Goal: Task Accomplishment & Management: Complete application form

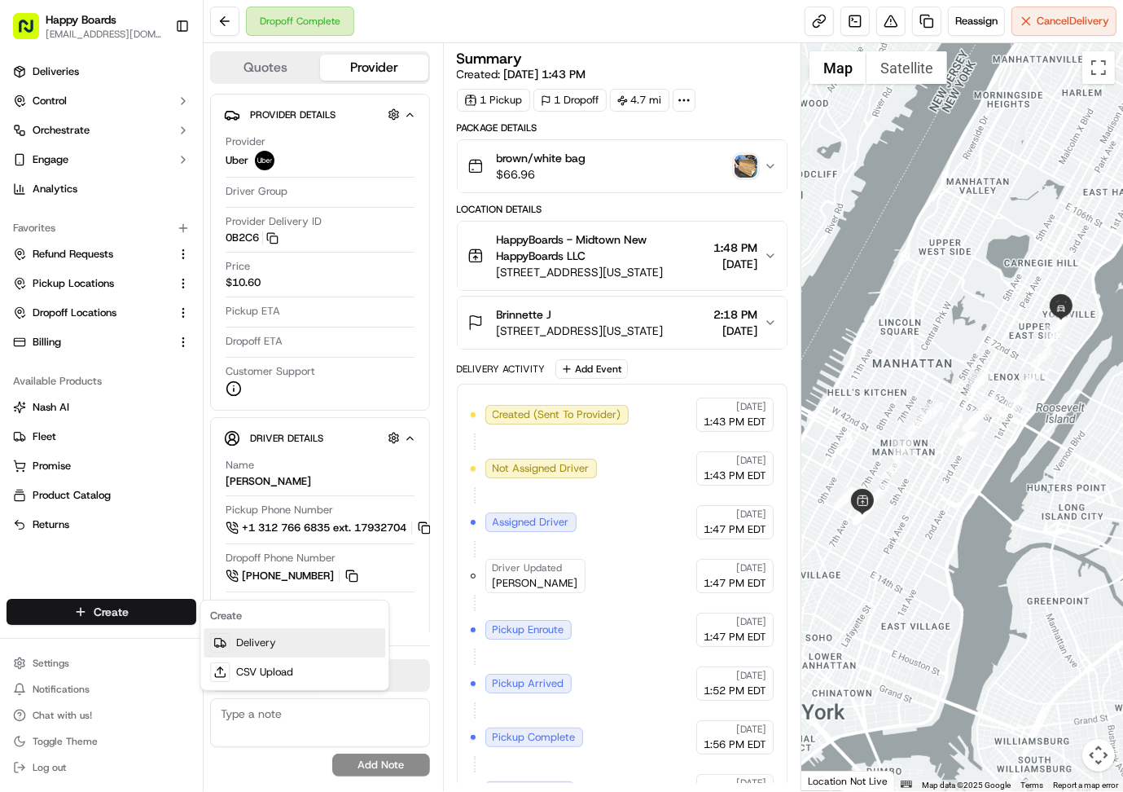
click at [230, 646] on link "Delivery" at bounding box center [295, 642] width 182 height 29
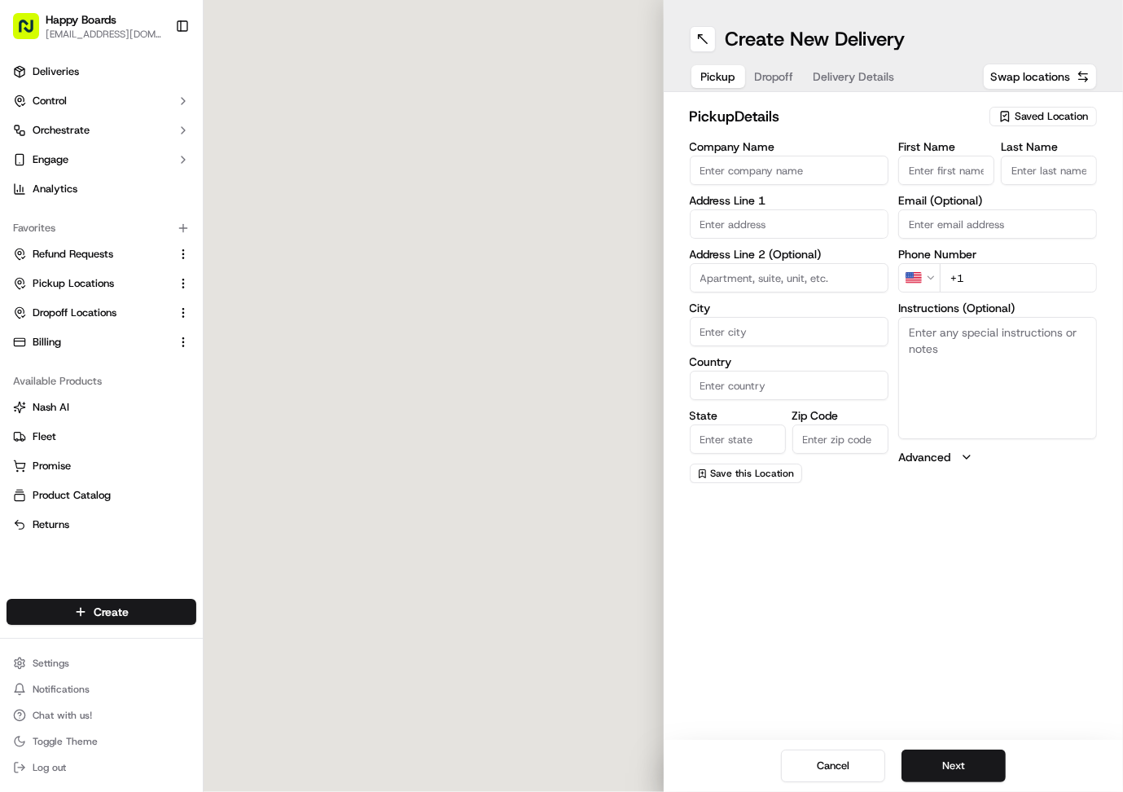
click at [1012, 117] on div "Saved Location" at bounding box center [1042, 117] width 107 height 20
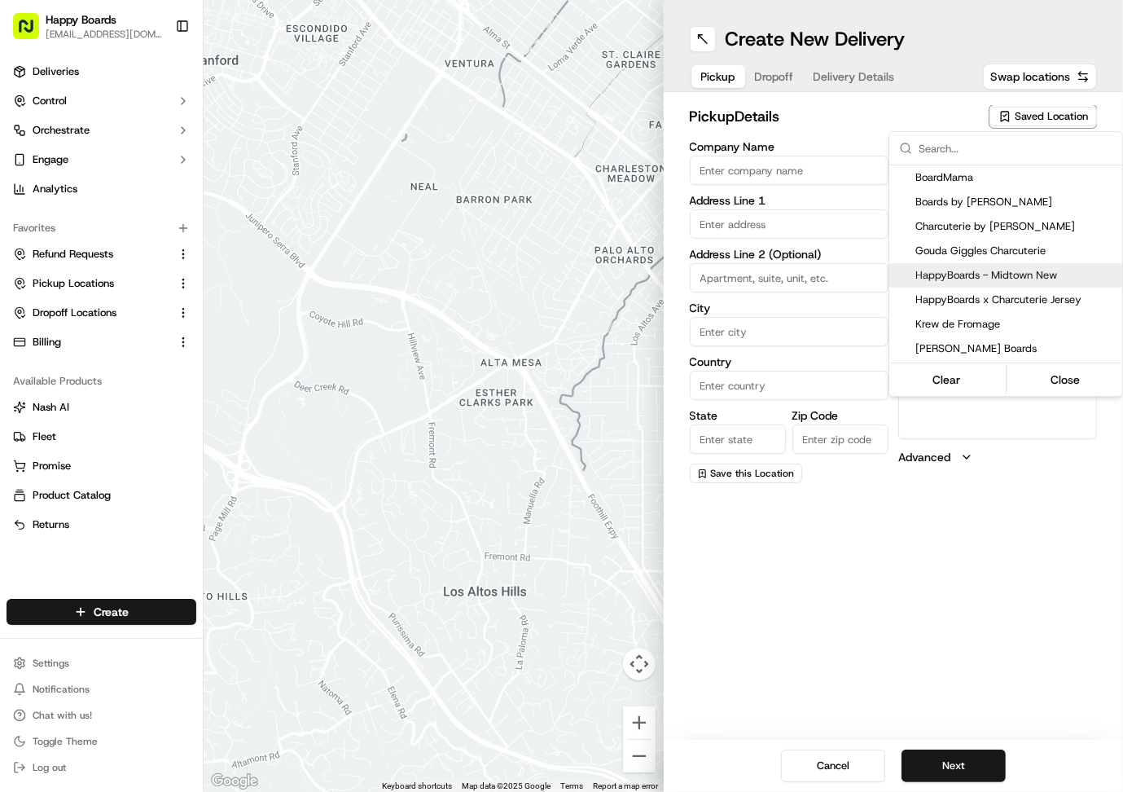
click at [1015, 279] on span "HappyBoards - Midtown New" at bounding box center [1015, 275] width 200 height 15
type input "HappyBoards - Midtown New"
type input "[STREET_ADDRESS]"
type input "[US_STATE]"
type input "US"
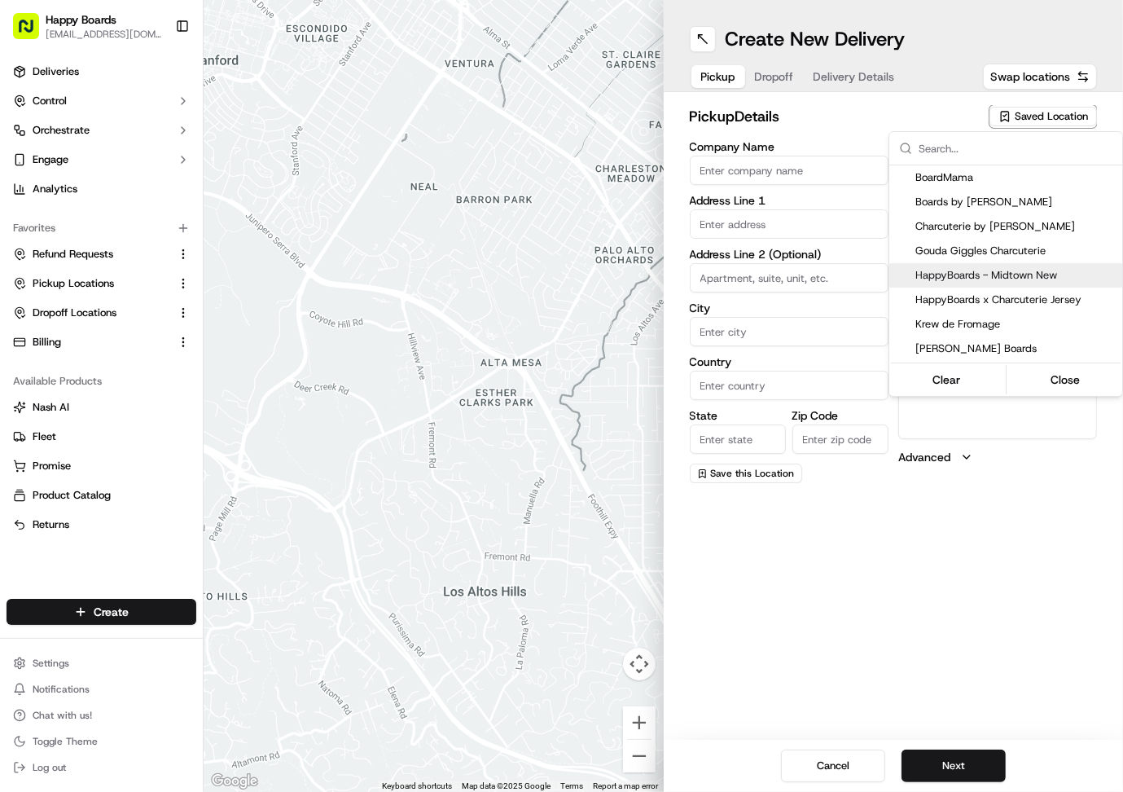
type input "NY"
type input "10001"
type input "HappyBoards"
type input "LLC"
type input "[EMAIL_ADDRESS][DOMAIN_NAME]"
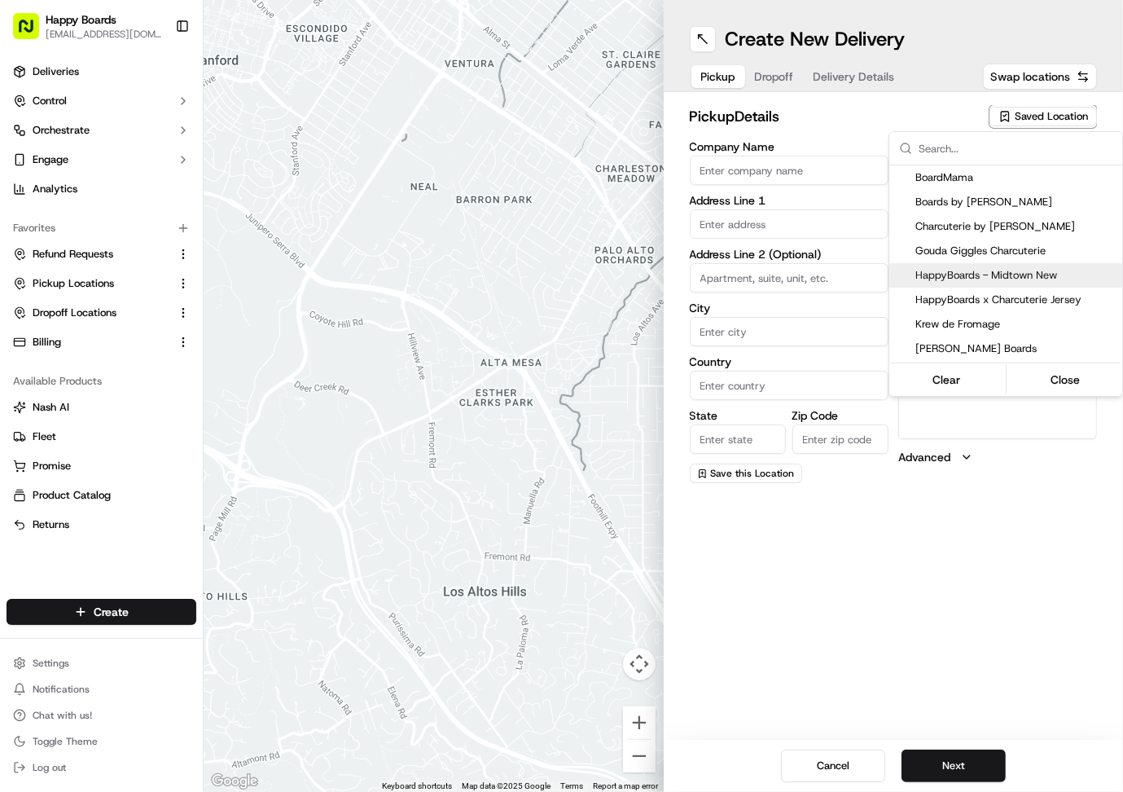
type input "[PHONE_NUMBER]"
type textarea "Enter the hotel lobby and proceed to “Carne Restaurant”. HappyBoards staff memb…"
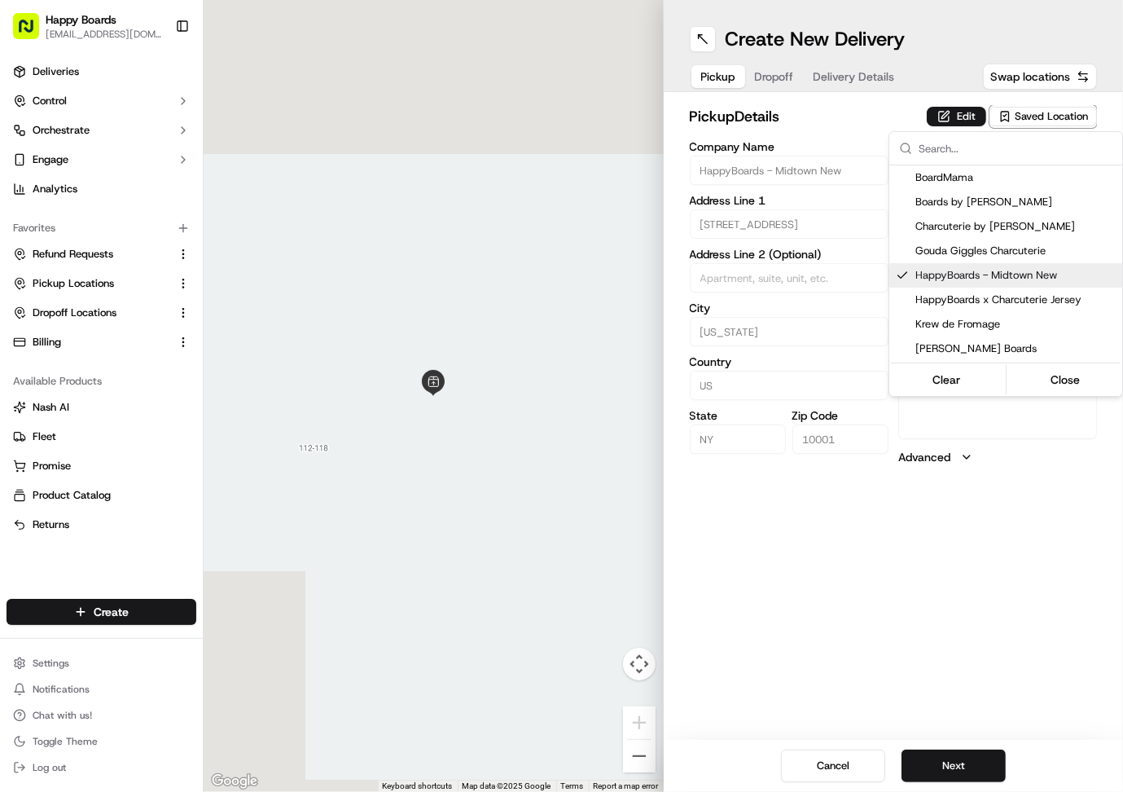
click at [928, 754] on html "Happy Boards [EMAIL_ADDRESS][DOMAIN_NAME] Toggle Sidebar Deliveries Control Orc…" at bounding box center [561, 396] width 1123 height 792
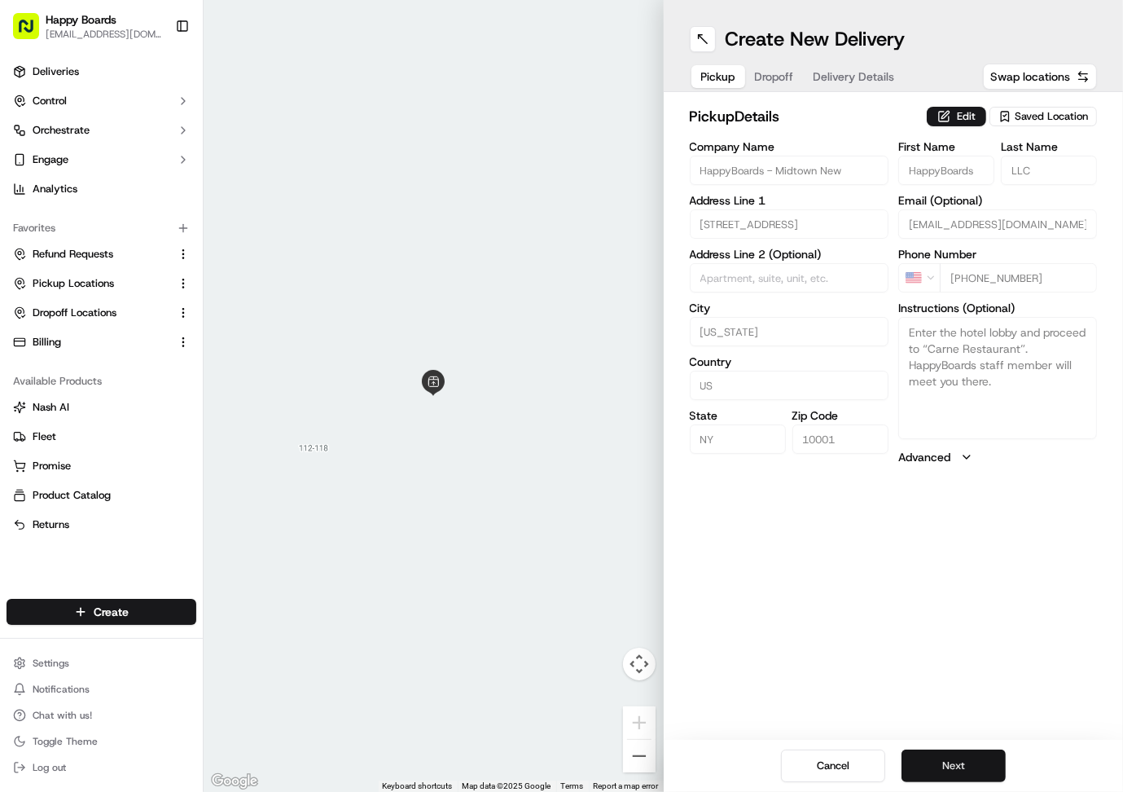
click at [942, 760] on button "Next" at bounding box center [953, 765] width 104 height 33
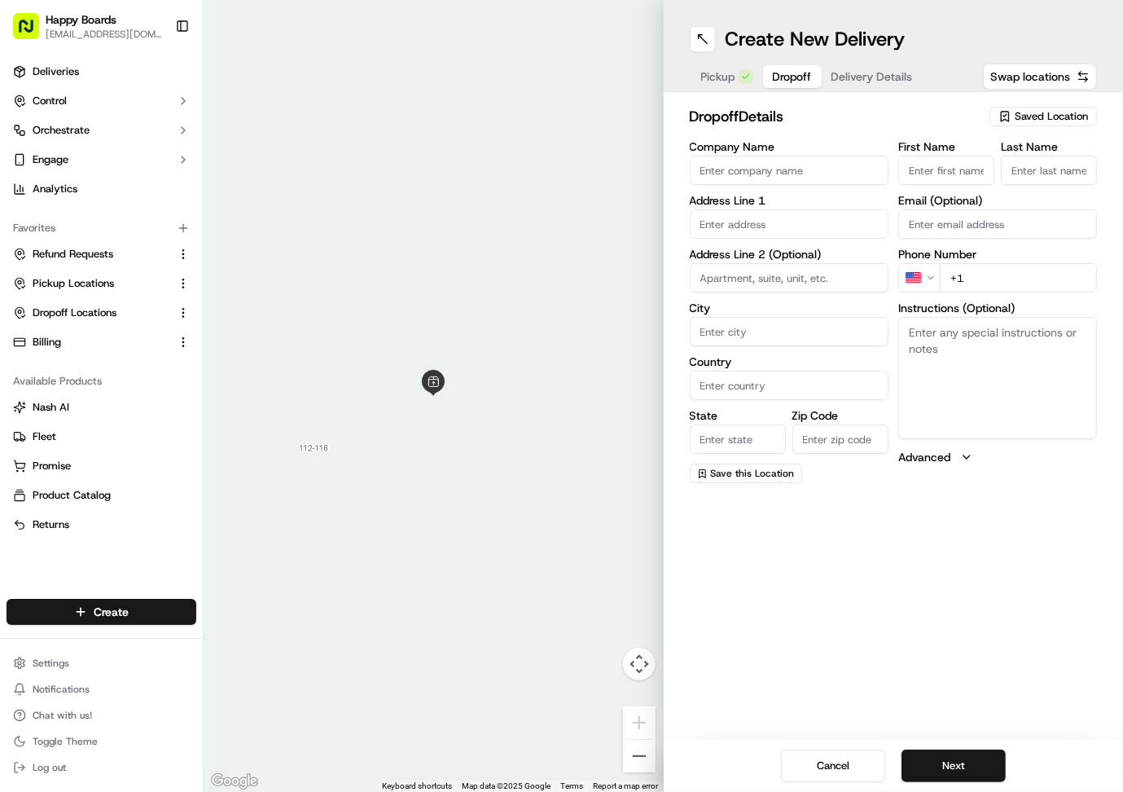
click at [766, 220] on input "text" at bounding box center [789, 223] width 199 height 29
paste input "[STREET_ADDRESS][US_STATE]"
click at [761, 252] on div "[STREET_ADDRESS][US_STATE]" at bounding box center [789, 266] width 191 height 39
type input "The [US_STATE], [STREET_ADDRESS][US_STATE]"
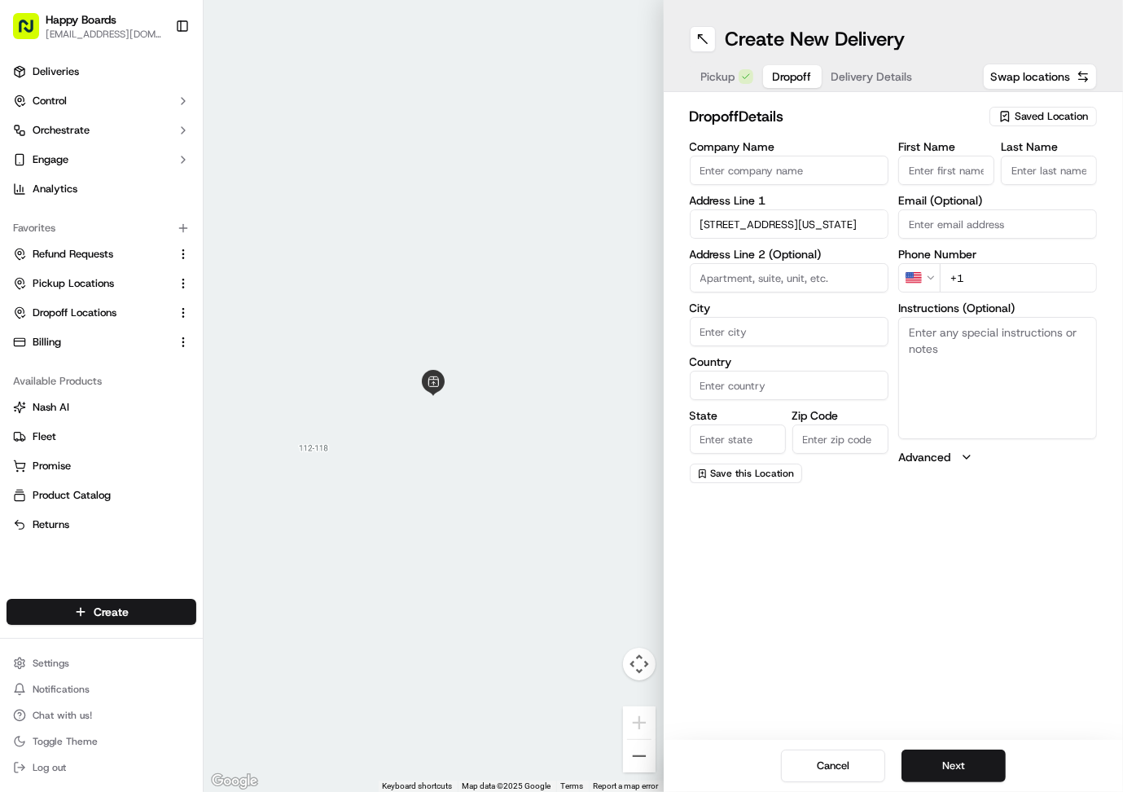
type input "8a"
type input "[US_STATE]"
type input "[GEOGRAPHIC_DATA]"
type input "NY"
type input "10024"
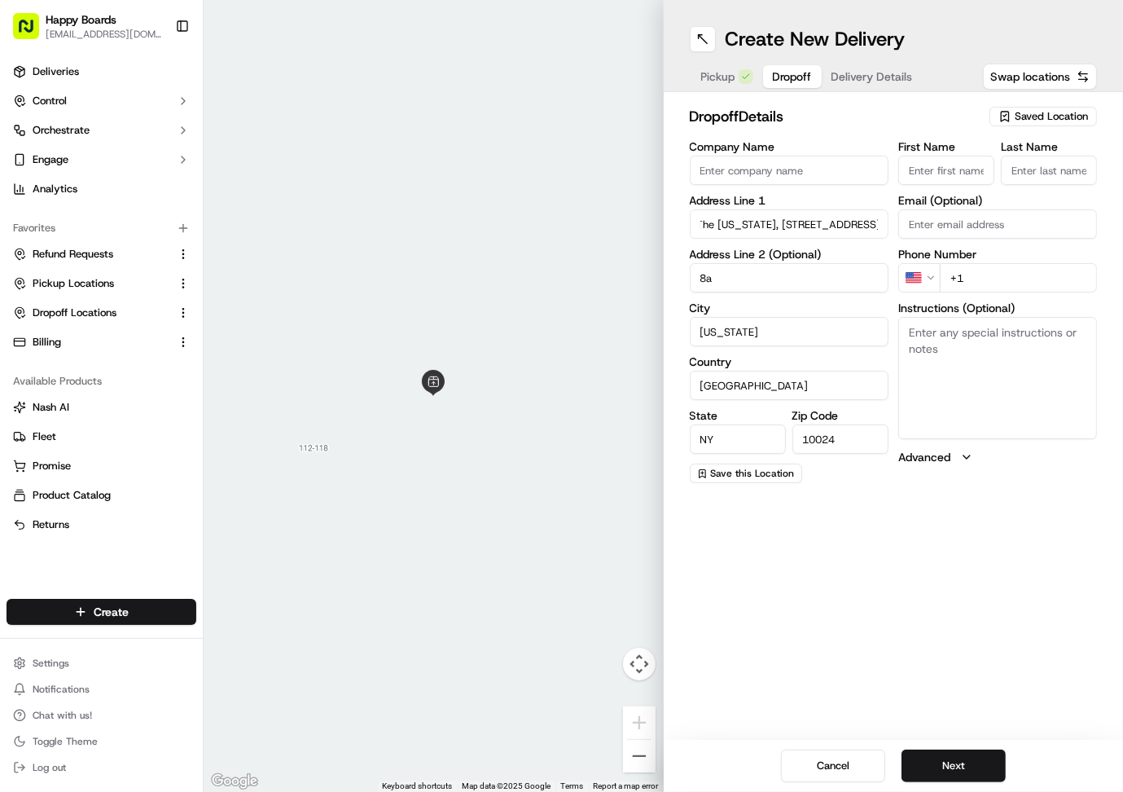
type input "[STREET_ADDRESS]"
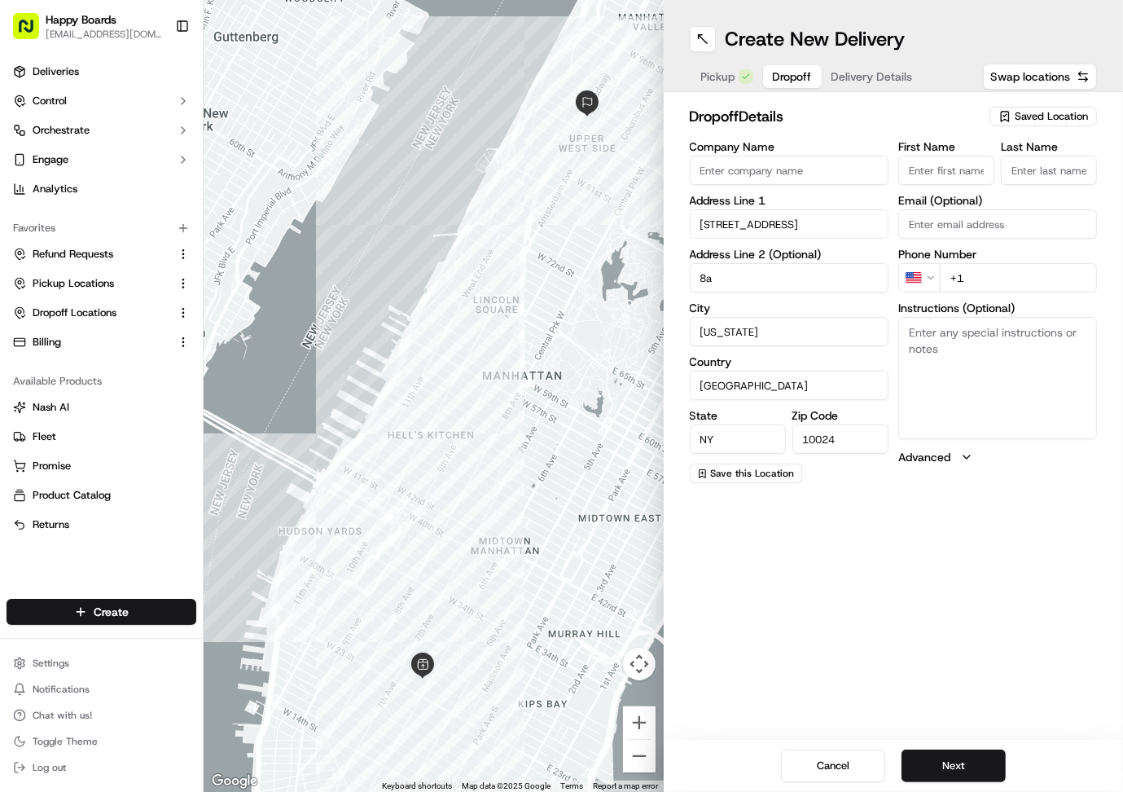
type input "8"
type input "8a"
click at [941, 170] on input "First Name" at bounding box center [946, 170] width 96 height 29
paste input "[PERSON_NAME]"
type input "[PERSON_NAME]"
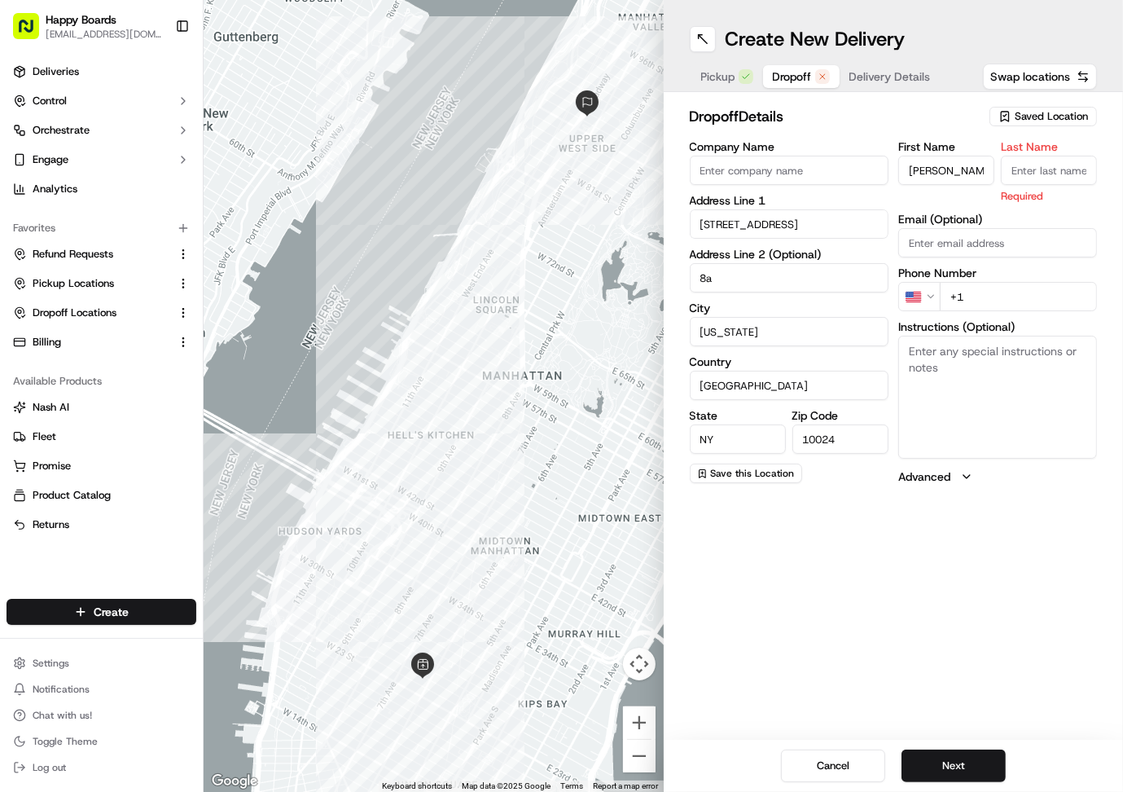
click at [1015, 163] on input "Last Name" at bounding box center [1049, 170] width 96 height 29
type input "S"
click at [915, 96] on div "dropoff Details Saved Location Company Name Address Line 1 [STREET_ADDRESS][US_…" at bounding box center [894, 295] width 460 height 406
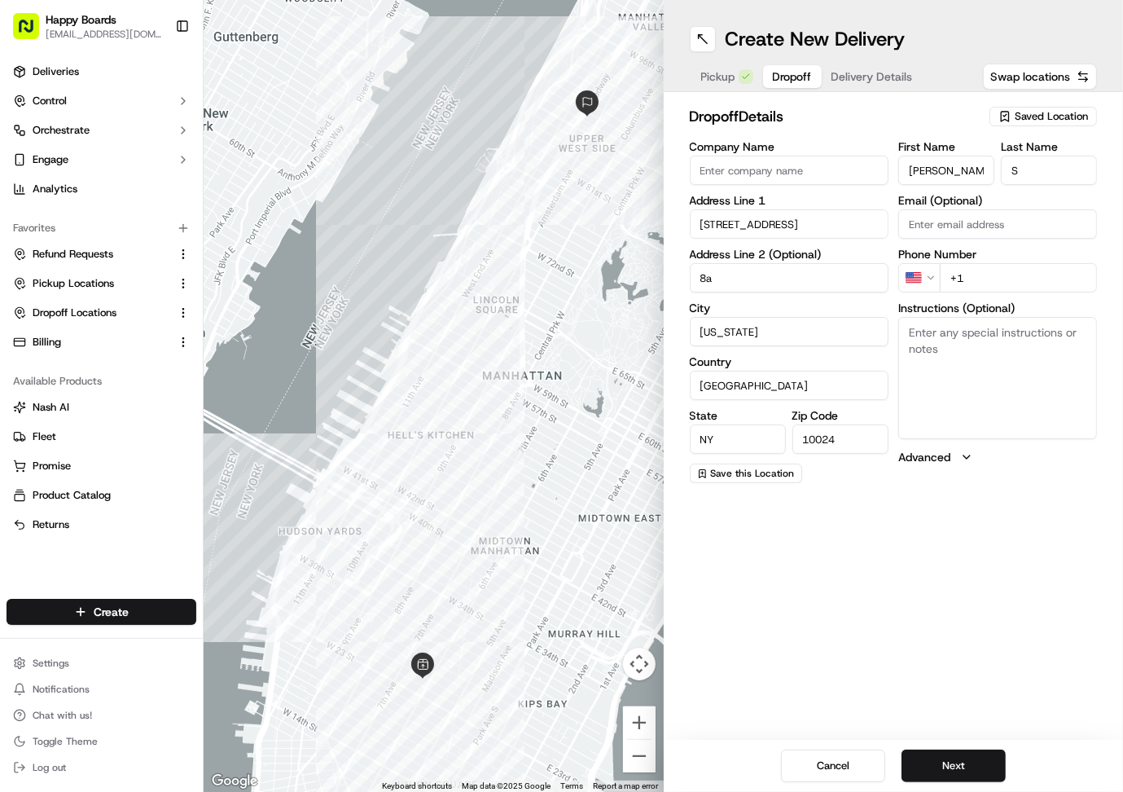
click at [998, 273] on input "+1" at bounding box center [1018, 277] width 157 height 29
paste input "[PHONE_NUMBER]"
type input "[PHONE_NUMBER]"
click at [887, 586] on div "Create New Delivery Pickup Dropoff Delivery Details Swap locations dropoff Deta…" at bounding box center [894, 396] width 460 height 792
click at [990, 377] on textarea "Instructions (Optional)" at bounding box center [997, 378] width 199 height 122
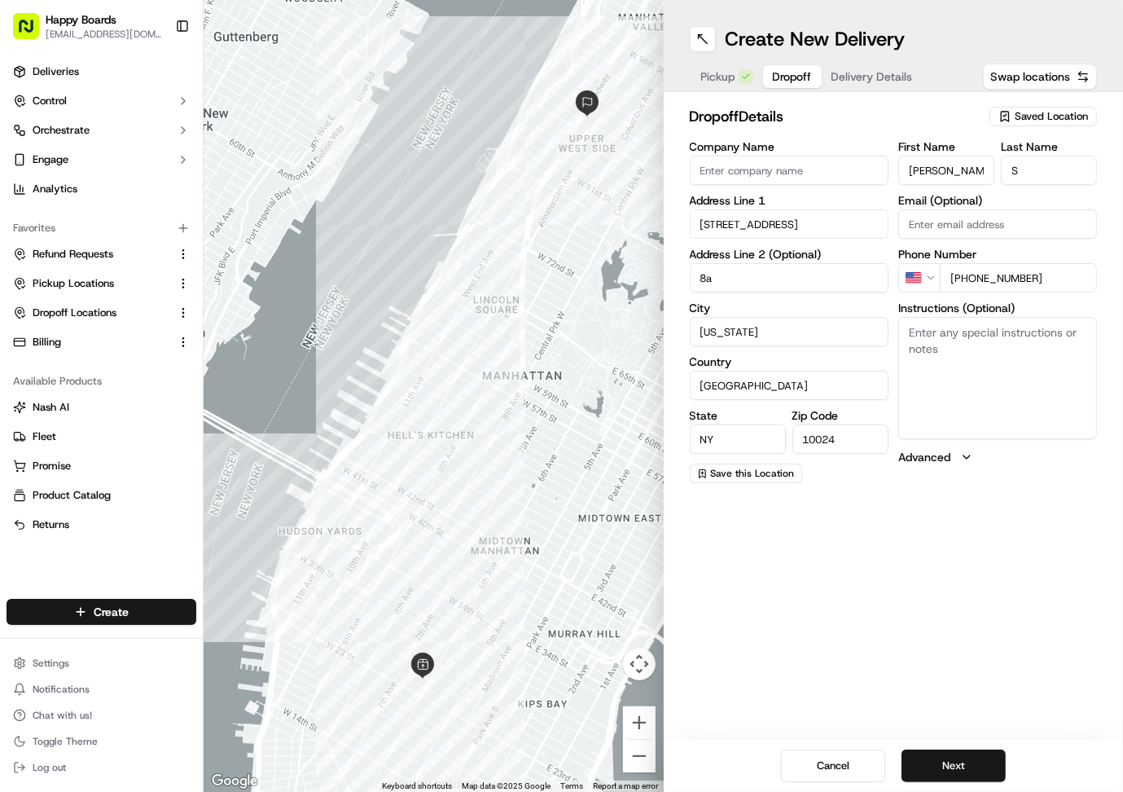
paste textarea "The building is called The [US_STATE]. The entrance is on Broadway between 87th…"
type textarea "The building is called The [US_STATE]. The entrance is on Broadway between 87th…"
click at [962, 573] on div "Create New Delivery Pickup Dropoff Delivery Details Swap locations dropoff Deta…" at bounding box center [894, 396] width 460 height 792
click at [965, 579] on div "Create New Delivery Pickup Dropoff Delivery Details Swap locations dropoff Deta…" at bounding box center [894, 396] width 460 height 792
click at [977, 762] on button "Next" at bounding box center [953, 765] width 104 height 33
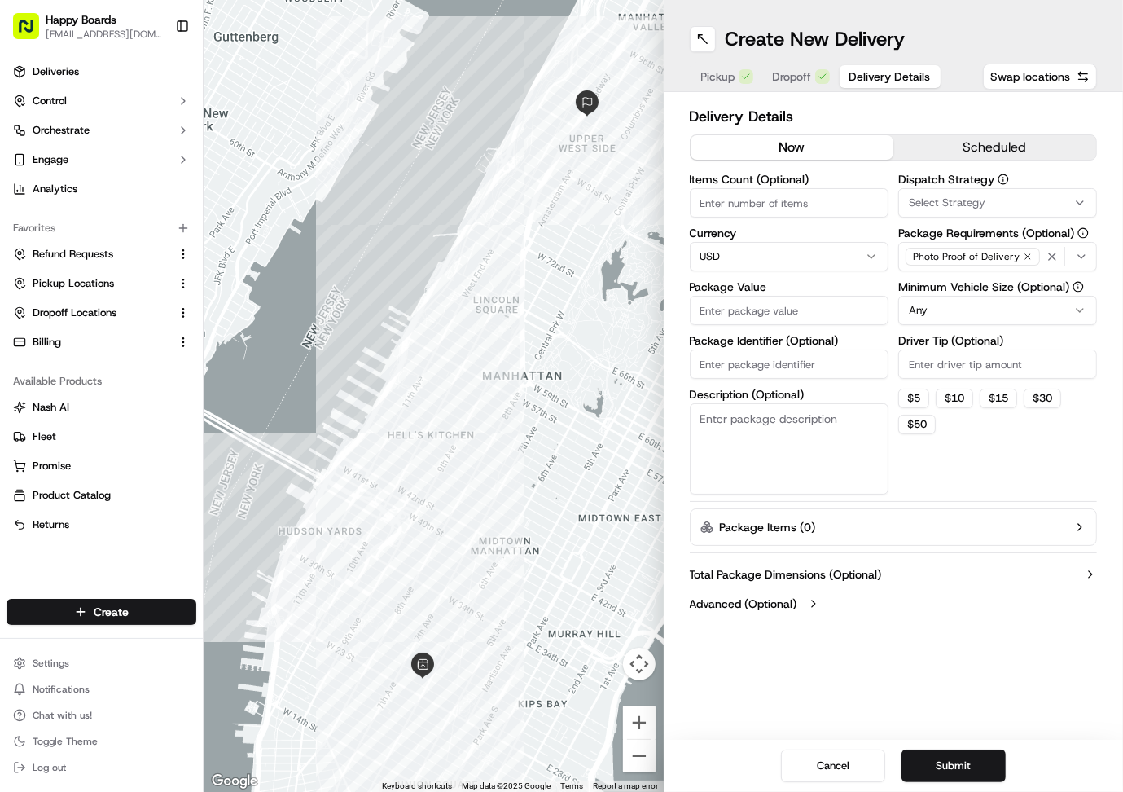
click at [799, 197] on input "Items Count (Optional)" at bounding box center [789, 202] width 199 height 29
type input "1"
click at [785, 366] on input "Package Identifier (Optional)" at bounding box center [789, 363] width 199 height 29
paste input "736431079555942"
type input "736431079555942"
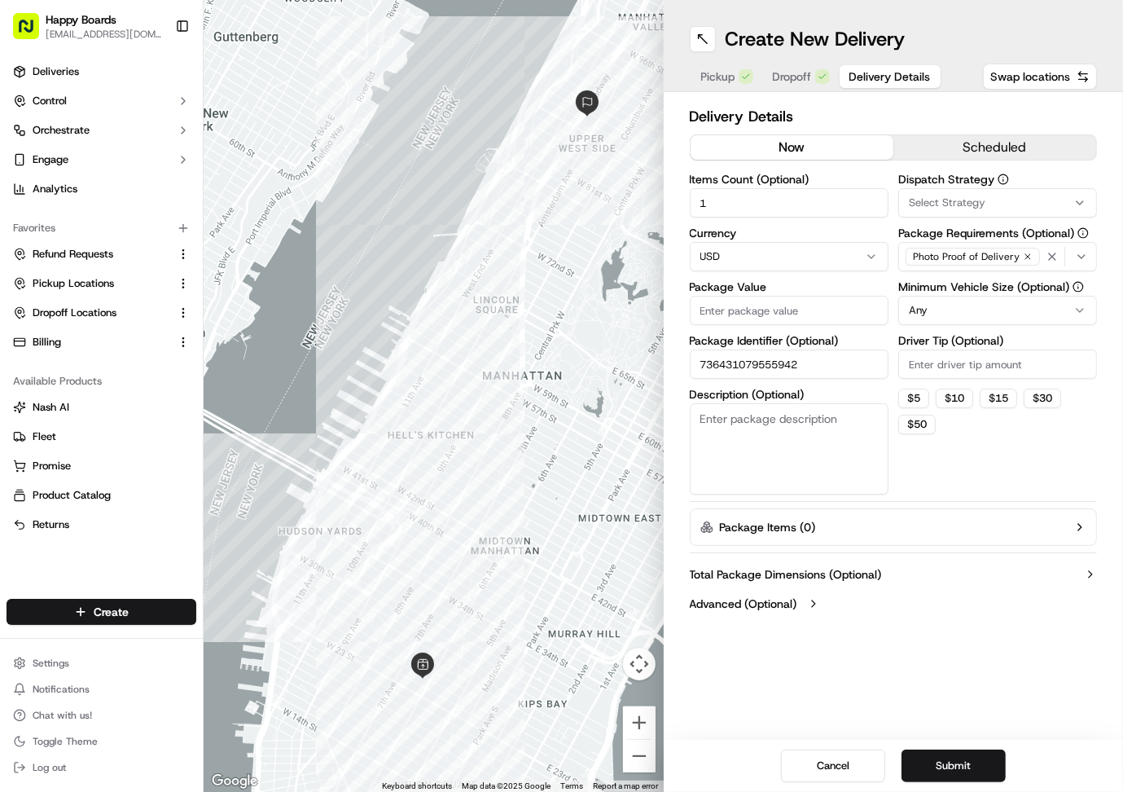
click at [717, 462] on textarea "Description (Optional)" at bounding box center [789, 448] width 199 height 91
type textarea "brown/white bag"
click at [936, 362] on input "Driver Tip (Optional)" at bounding box center [997, 363] width 199 height 29
paste input "9.66"
type input "9.66"
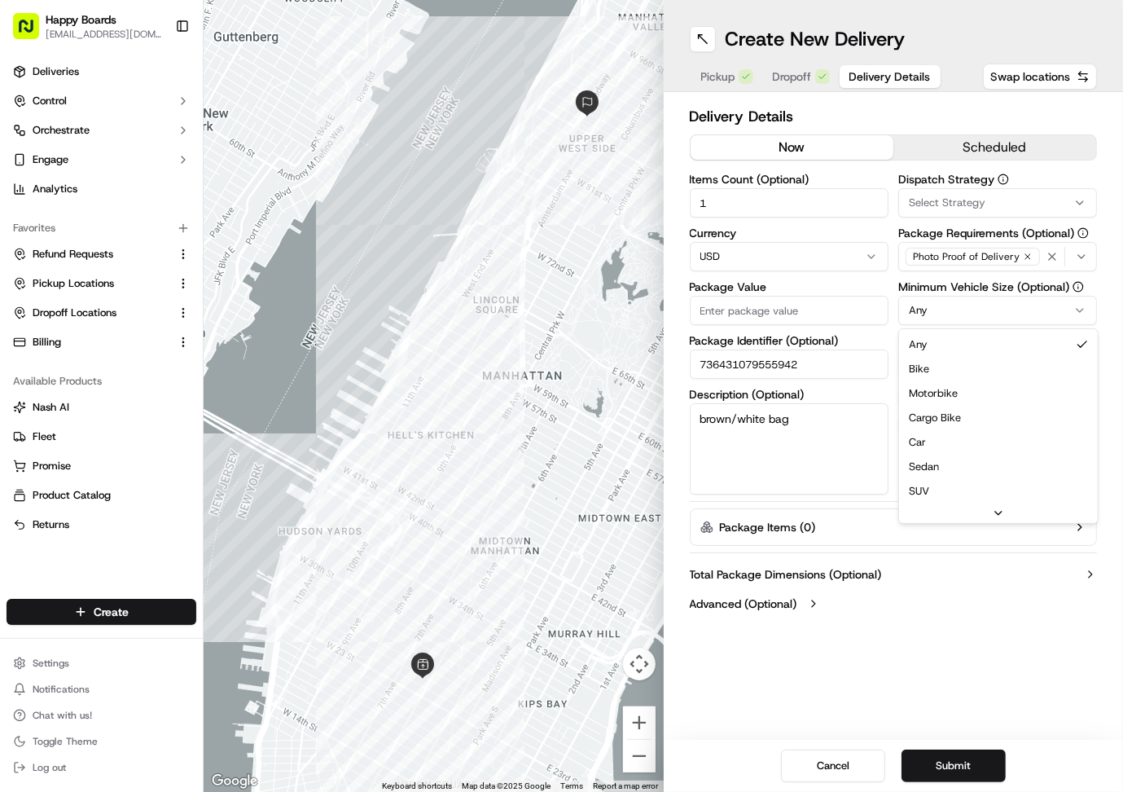
click at [946, 314] on html "Happy Boards [EMAIL_ADDRESS][DOMAIN_NAME] Toggle Sidebar Deliveries Control Orc…" at bounding box center [561, 396] width 1123 height 792
click at [834, 313] on input "Package Value" at bounding box center [789, 310] width 199 height 29
type input "92.66"
click at [926, 770] on button "Submit" at bounding box center [953, 765] width 104 height 33
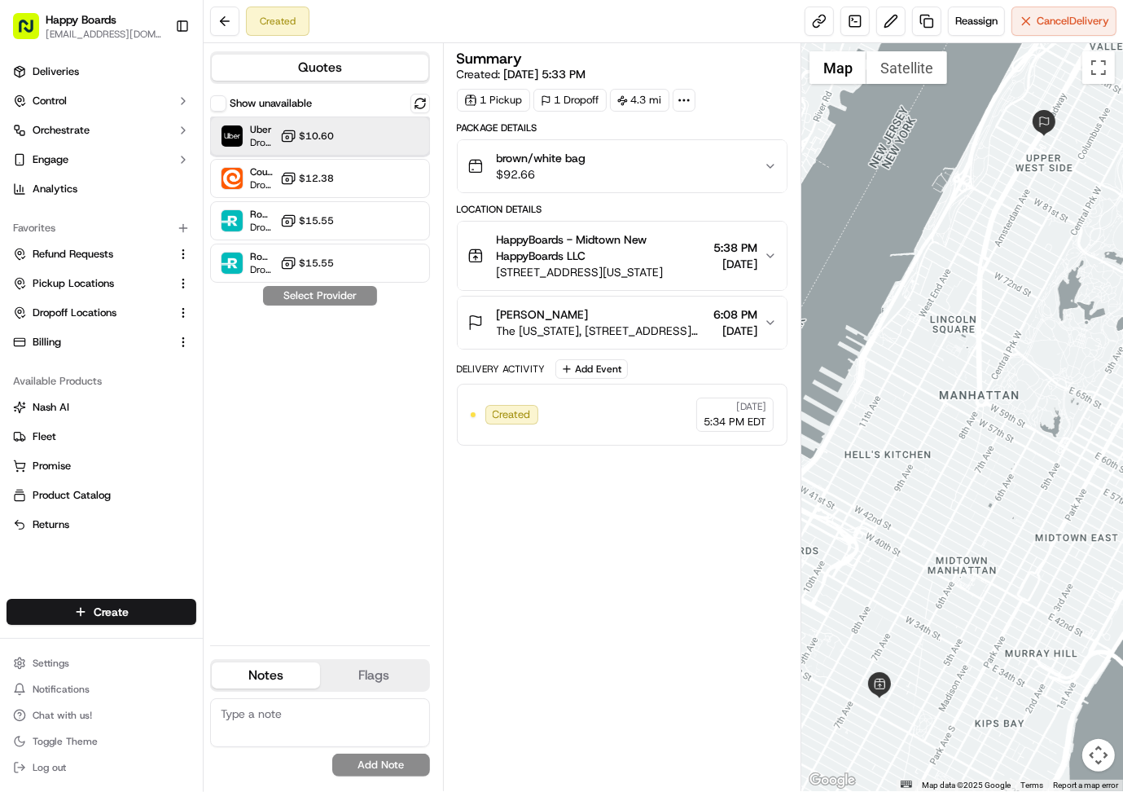
click at [359, 151] on div "Uber Dropoff ETA 58 minutes $10.60" at bounding box center [320, 135] width 220 height 39
click at [342, 300] on button "Assign Provider" at bounding box center [320, 296] width 116 height 20
click at [340, 138] on div "Uber Dropoff ETA 46 minutes $10.60" at bounding box center [320, 135] width 220 height 39
click at [323, 300] on button "Assign Provider" at bounding box center [320, 296] width 116 height 20
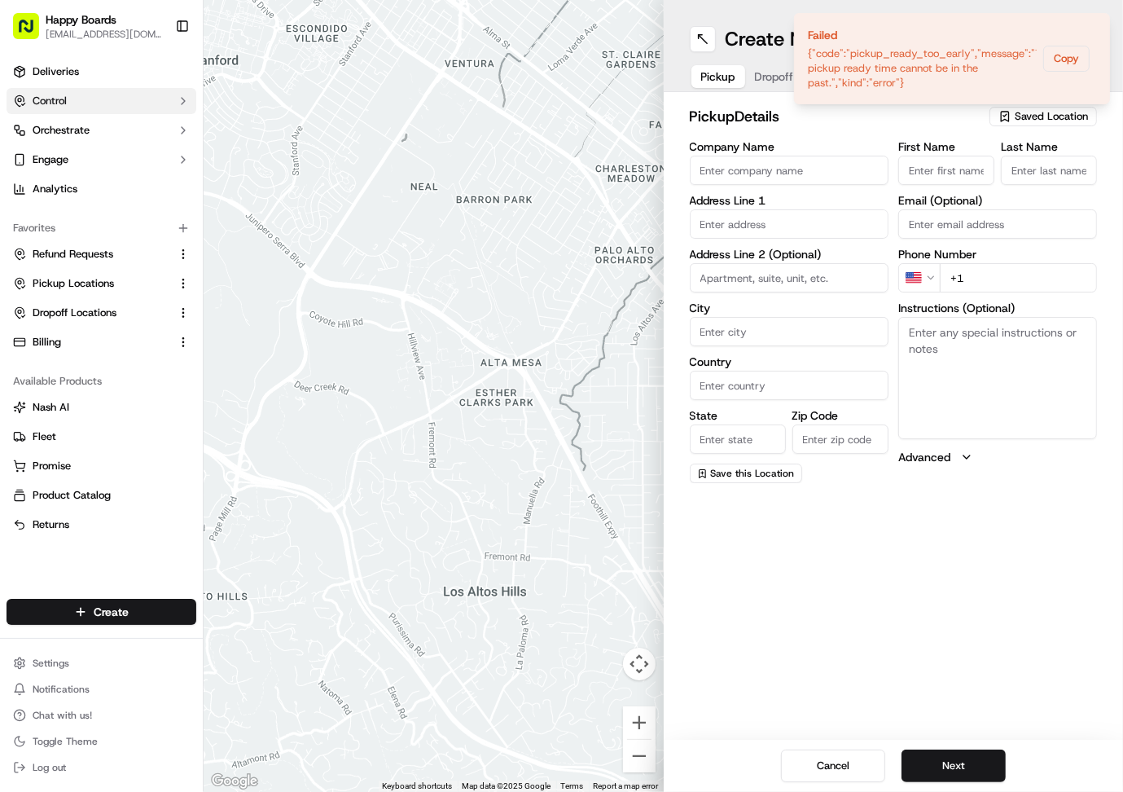
drag, startPoint x: 66, startPoint y: 71, endPoint x: 175, endPoint y: 92, distance: 111.2
click at [66, 70] on span "Deliveries" at bounding box center [56, 71] width 46 height 15
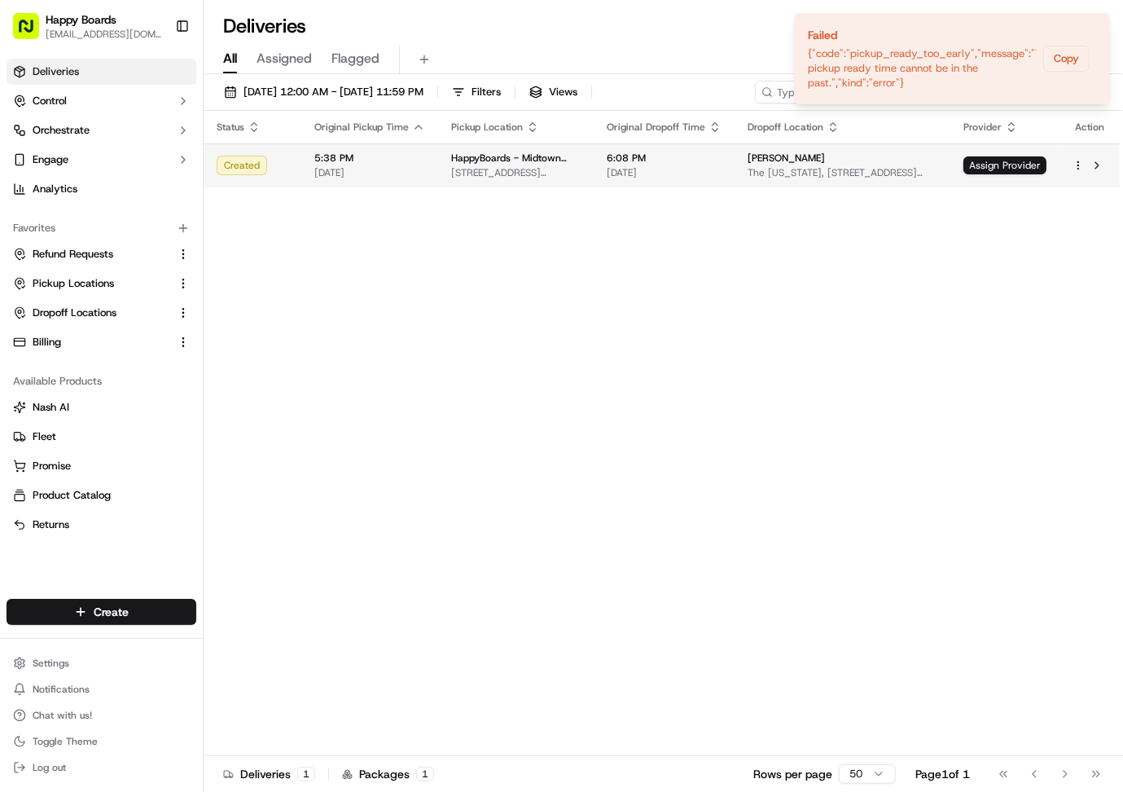
click at [717, 173] on span "[DATE]" at bounding box center [664, 172] width 115 height 13
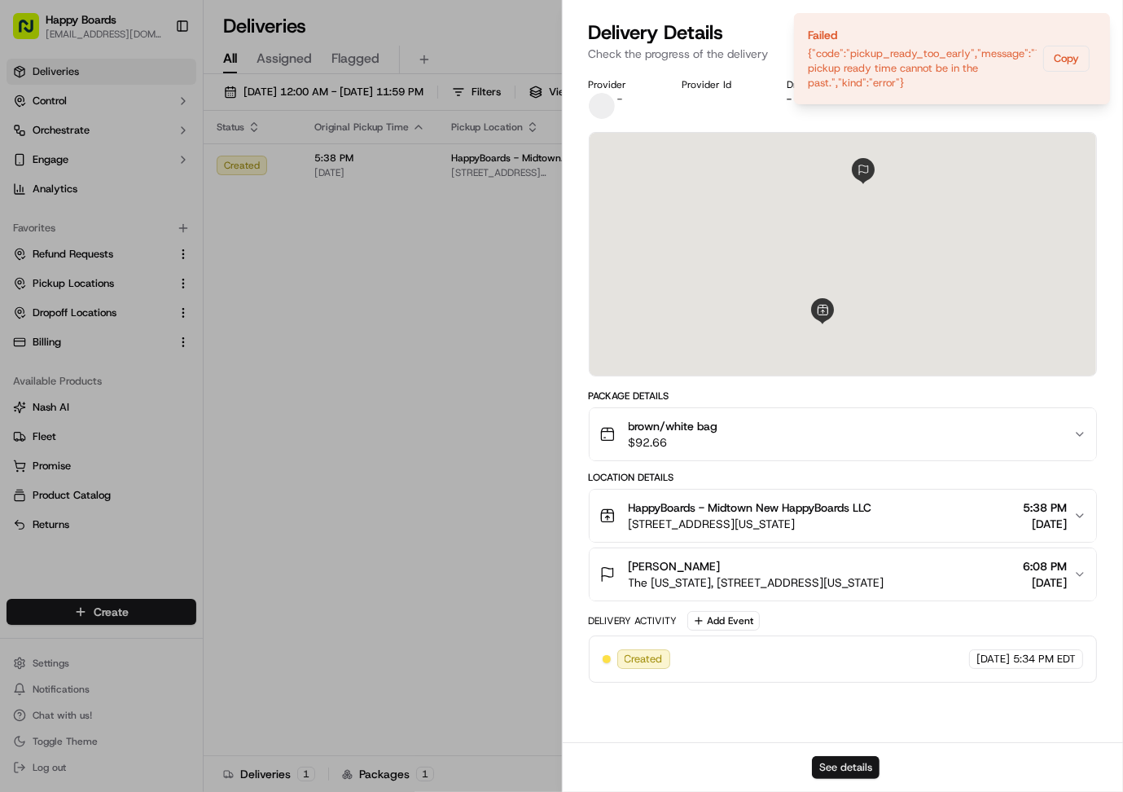
click at [831, 766] on button "See details" at bounding box center [846, 767] width 68 height 23
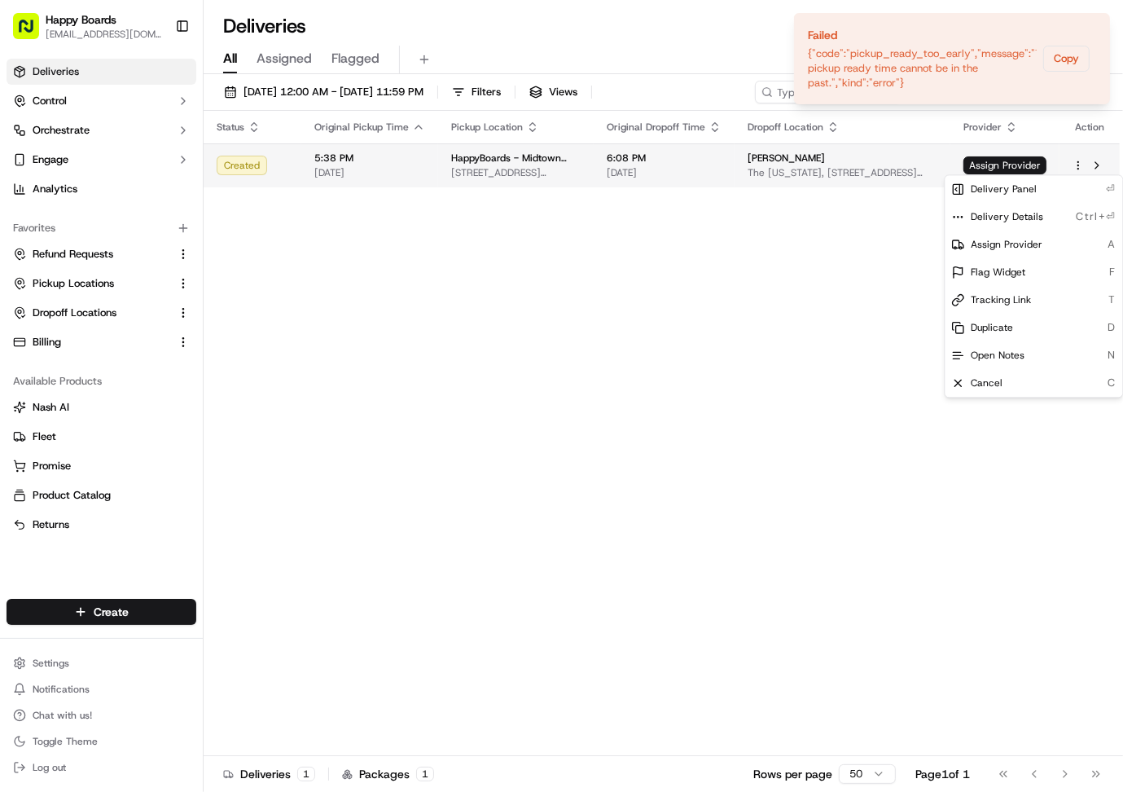
click at [1079, 164] on html "Happy Boards ankit@a7v.co Toggle Sidebar Deliveries Control Orchestrate Engage …" at bounding box center [561, 396] width 1123 height 792
click at [972, 243] on span "Assign Provider" at bounding box center [1007, 244] width 72 height 13
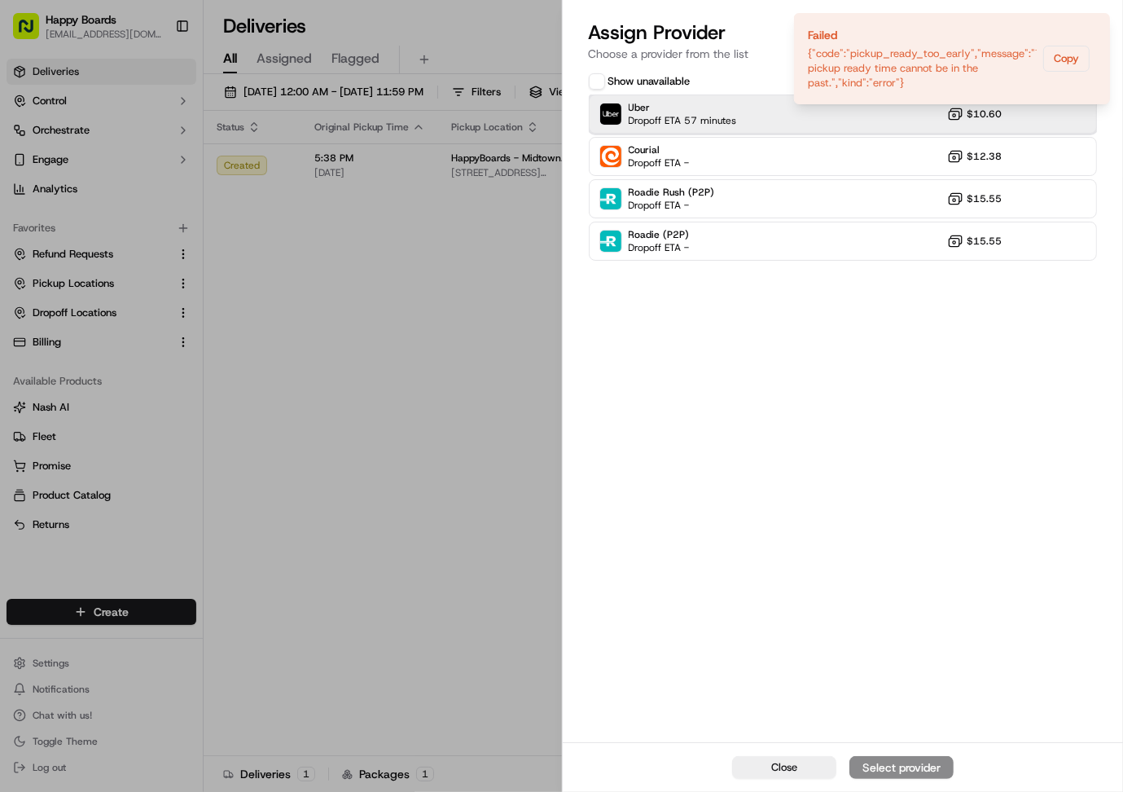
click at [730, 117] on span "Dropoff ETA 57 minutes" at bounding box center [683, 120] width 108 height 13
click at [893, 774] on div "Assign Provider" at bounding box center [902, 767] width 80 height 16
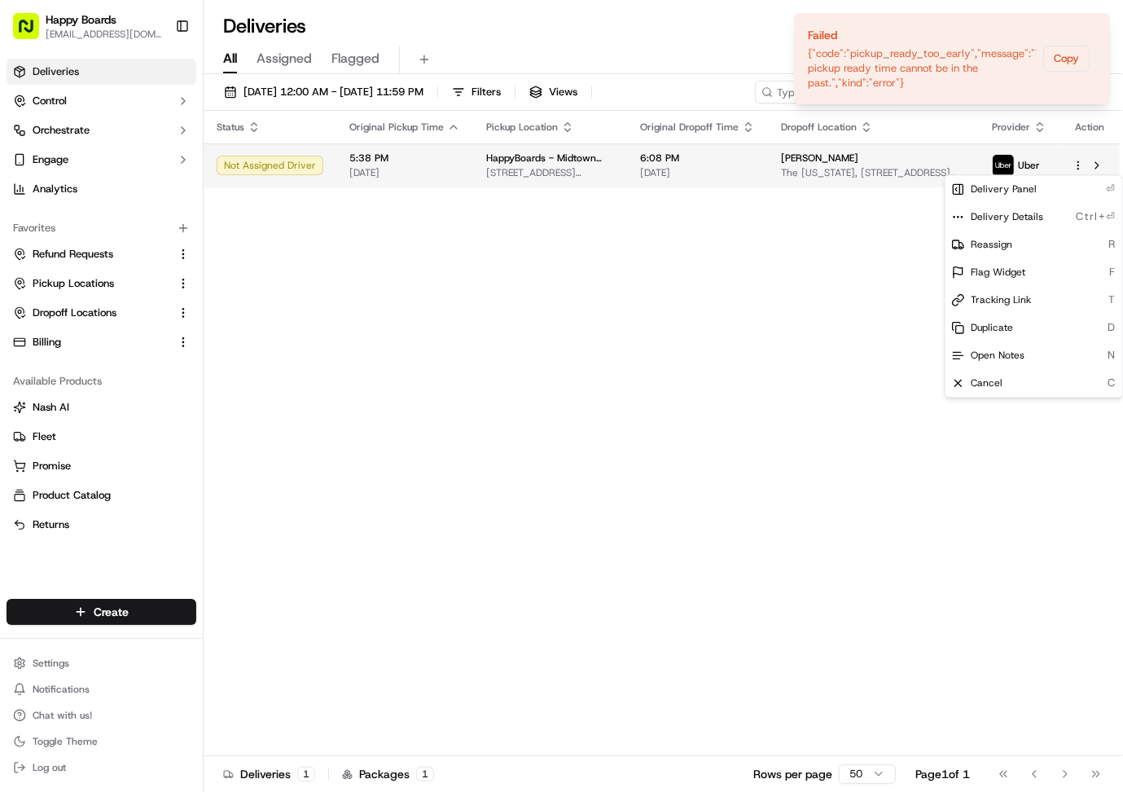
click at [662, 169] on span "[DATE]" at bounding box center [697, 172] width 115 height 13
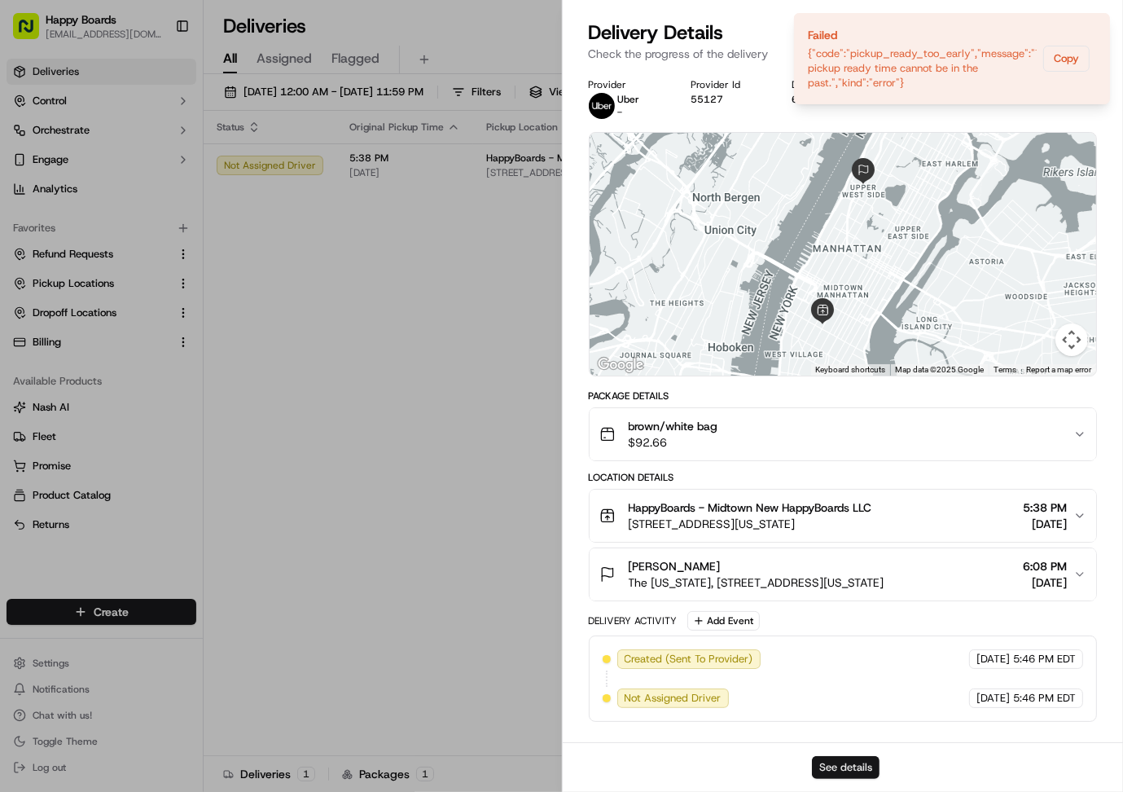
click at [843, 770] on button "See details" at bounding box center [846, 767] width 68 height 23
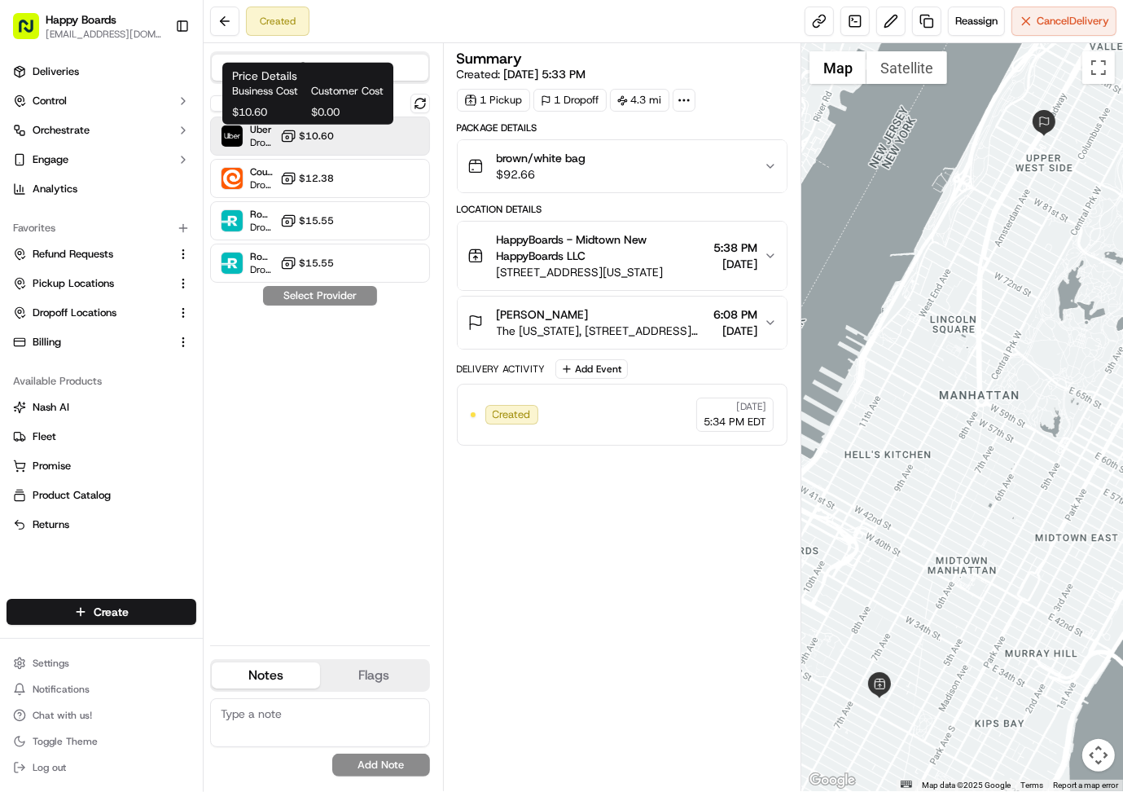
click at [324, 138] on span "$10.60" at bounding box center [317, 135] width 35 height 13
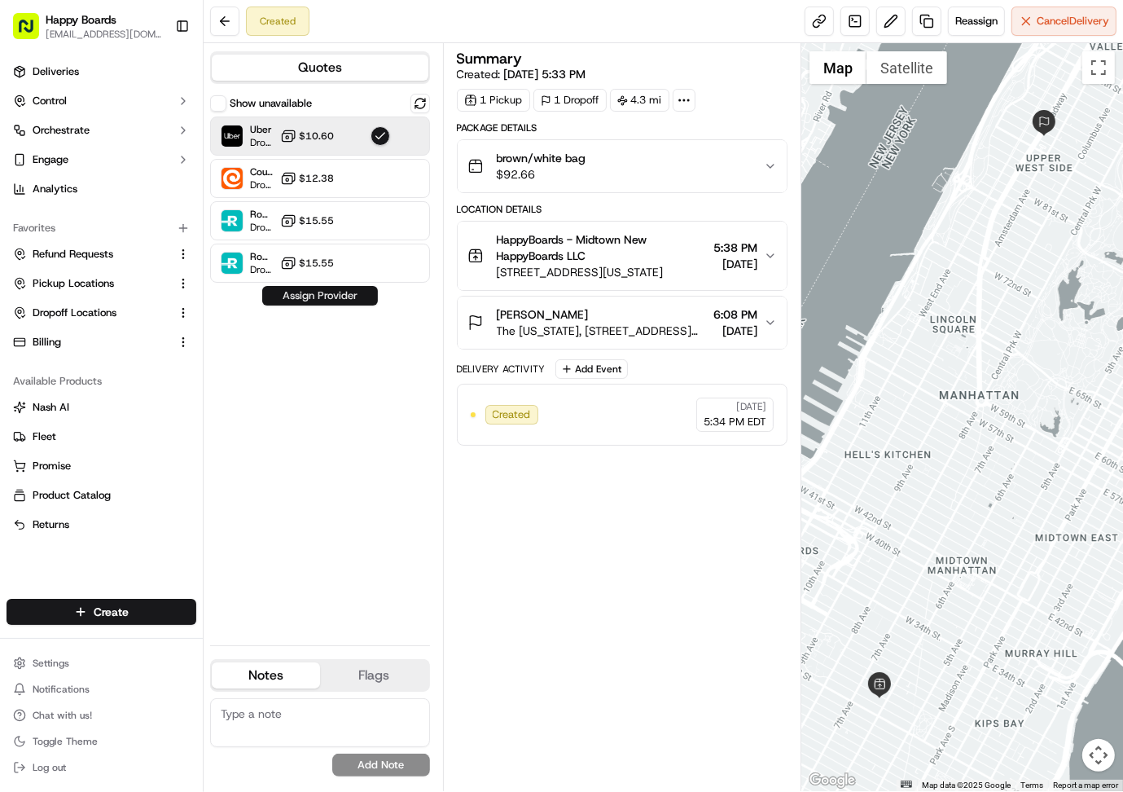
click at [319, 299] on button "Assign Provider" at bounding box center [320, 296] width 116 height 20
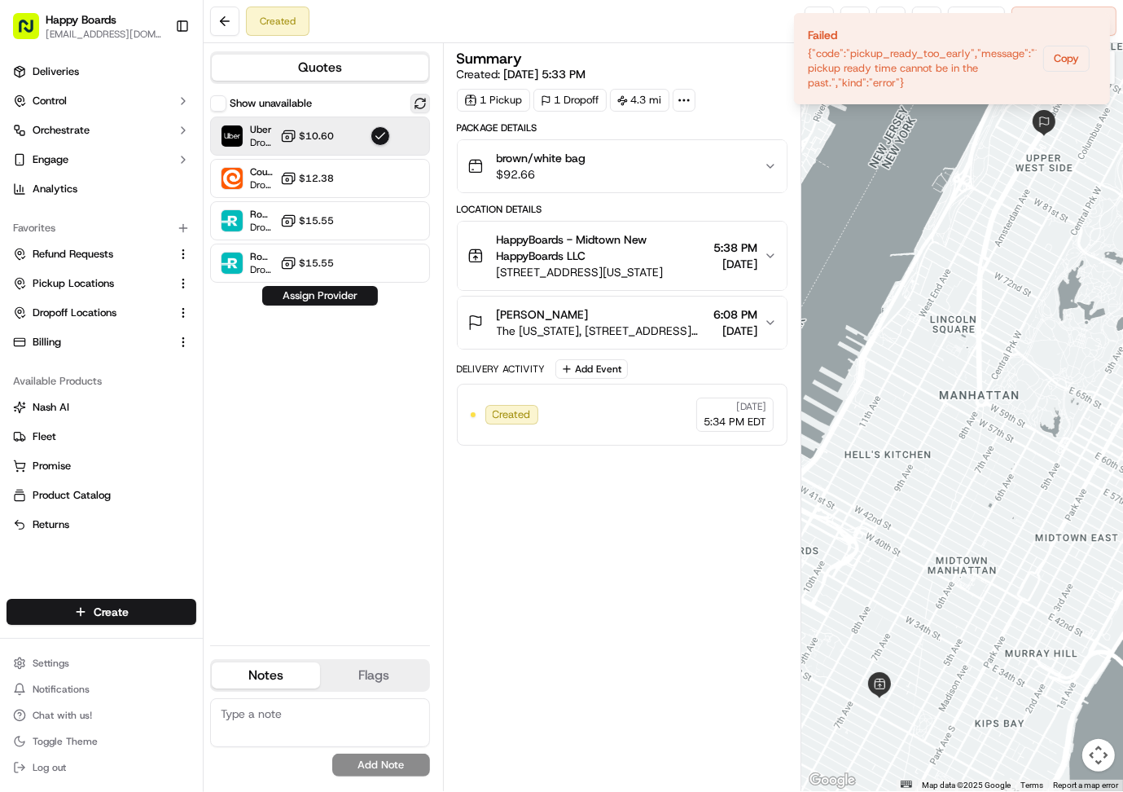
click at [410, 96] on button at bounding box center [420, 104] width 20 height 20
click at [344, 303] on button "Assign Provider" at bounding box center [320, 296] width 116 height 20
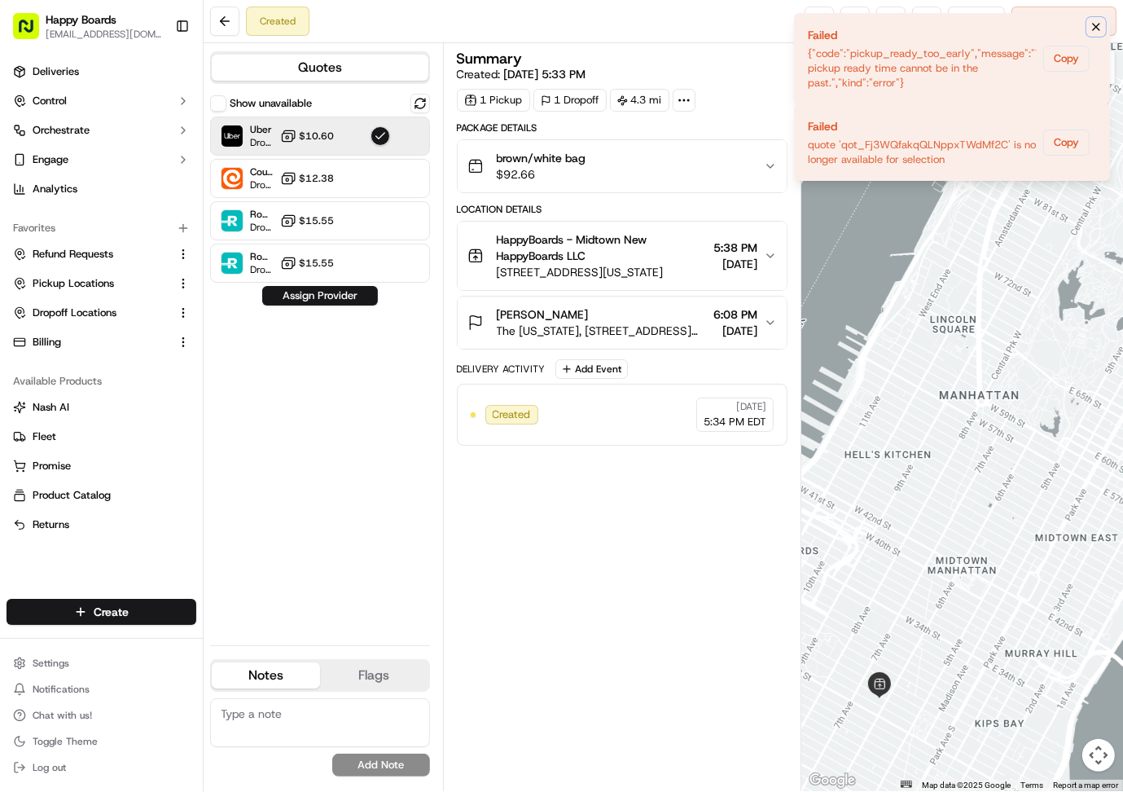
click at [1094, 29] on icon "Notifications (F8)" at bounding box center [1096, 26] width 13 height 13
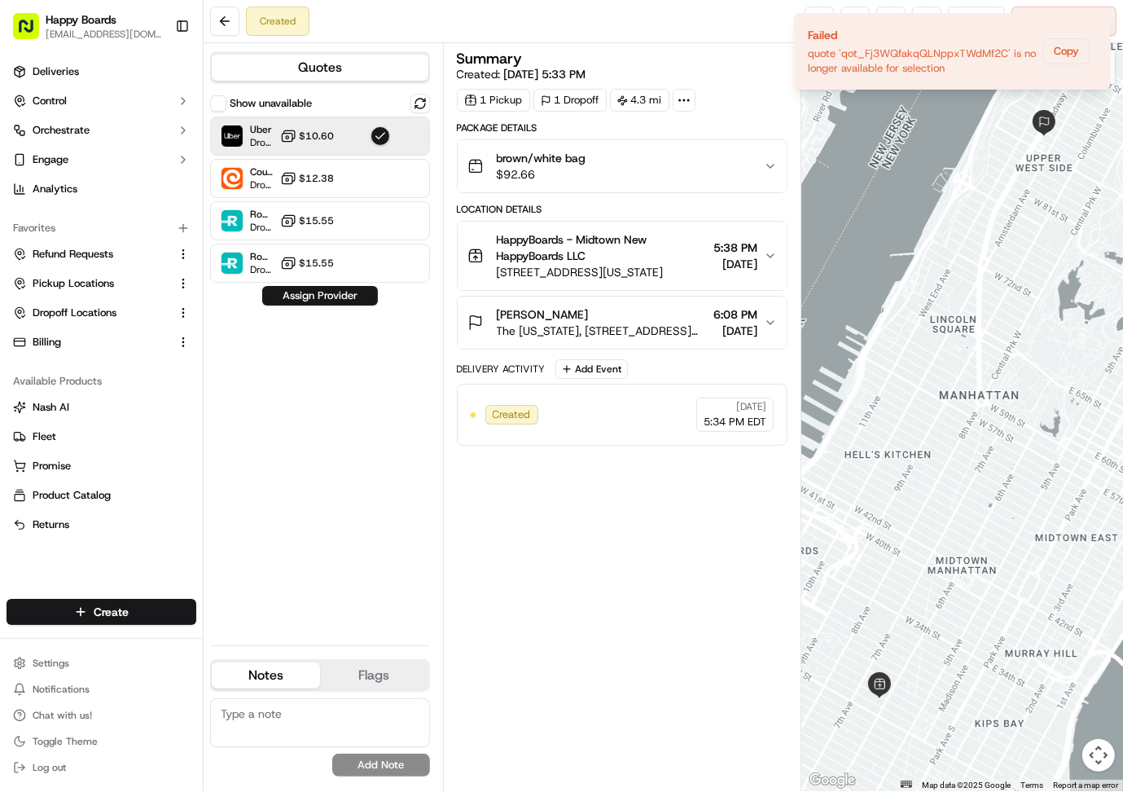
click at [380, 427] on div "Show unavailable Uber Dropoff ETA 57 minutes $10.60 Courial Dropoff ETA - $12.3…" at bounding box center [320, 363] width 220 height 538
click at [384, 138] on button "button" at bounding box center [381, 136] width 20 height 20
click at [423, 102] on button at bounding box center [420, 104] width 20 height 20
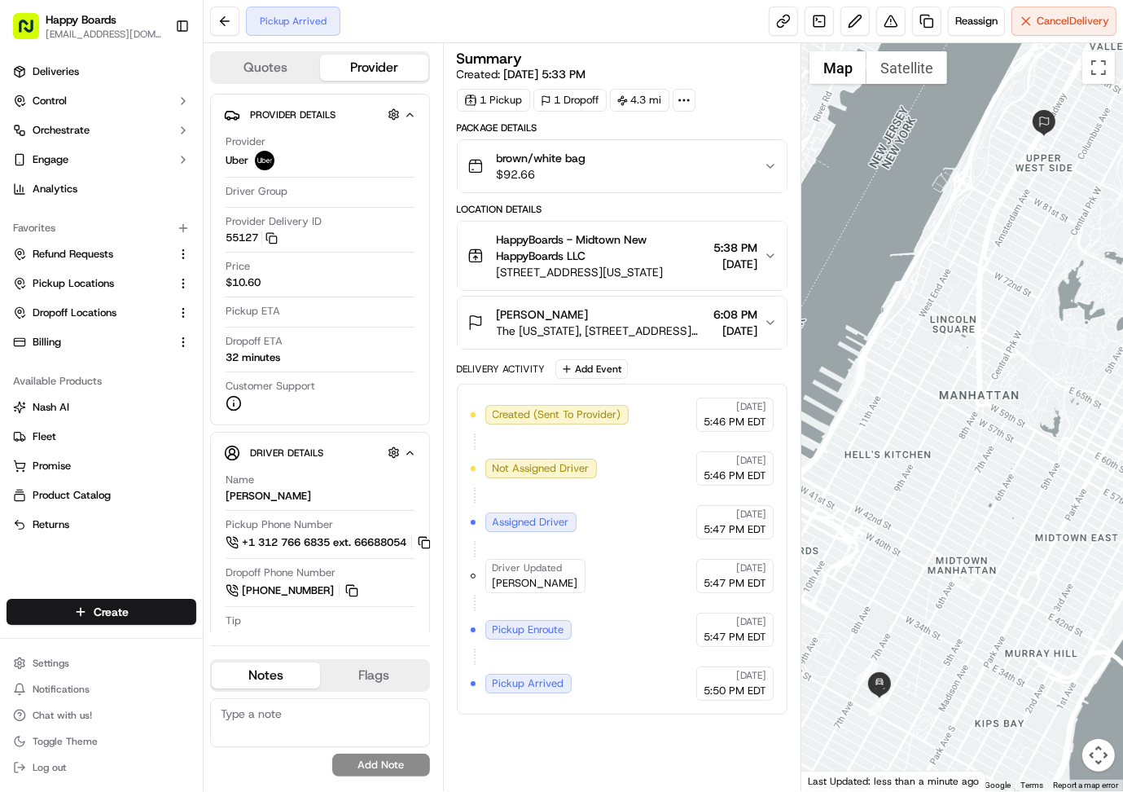
drag, startPoint x: 724, startPoint y: 84, endPoint x: 715, endPoint y: 102, distance: 20.0
click at [724, 83] on div "Summary Created: 09/16/2025 5:33 PM 1 Pickup 1 Dropoff 4.3 mi" at bounding box center [622, 81] width 331 height 60
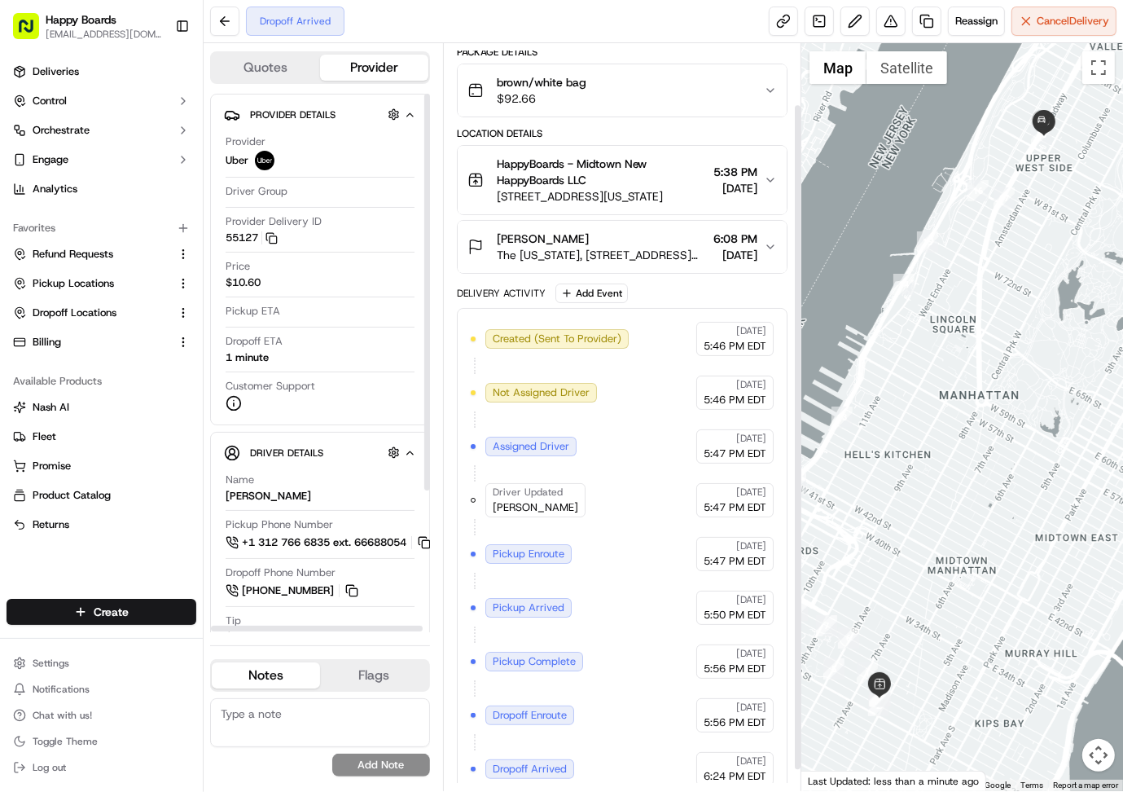
scroll to position [94, 0]
